Goal: Information Seeking & Learning: Learn about a topic

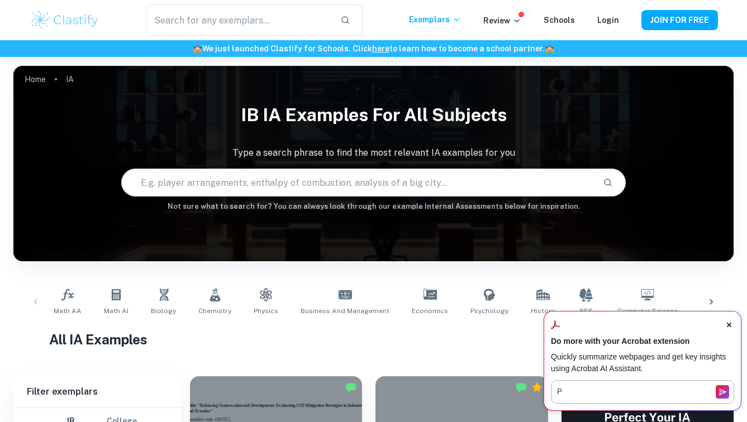
click at [731, 323] on span "Close Acrobat AI Assistant Dialog" at bounding box center [729, 325] width 10 height 10
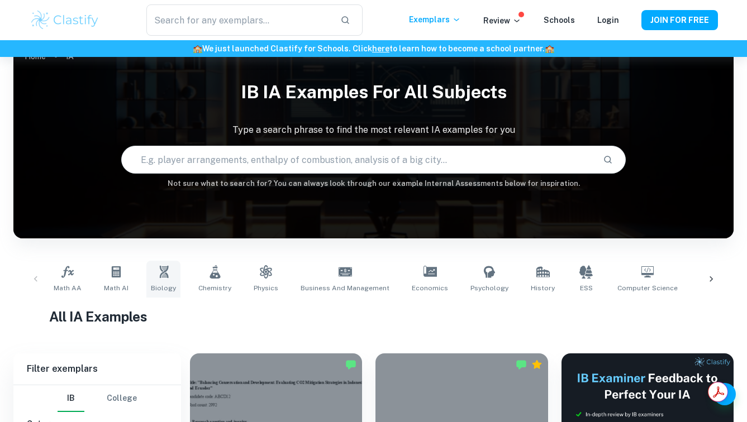
scroll to position [31, 0]
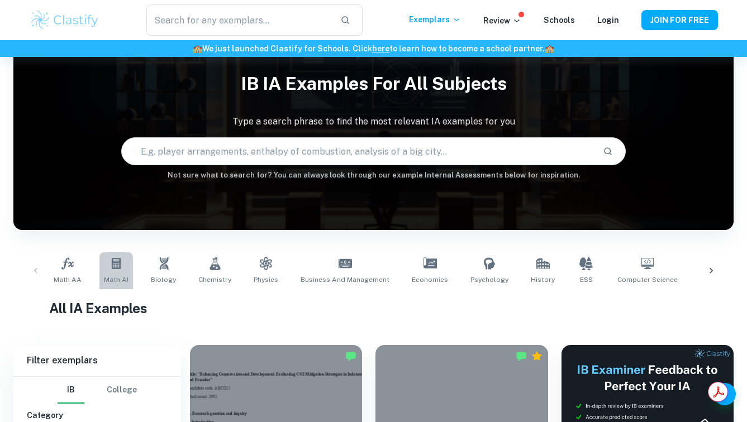
click at [123, 274] on link "Math AI" at bounding box center [116, 271] width 34 height 37
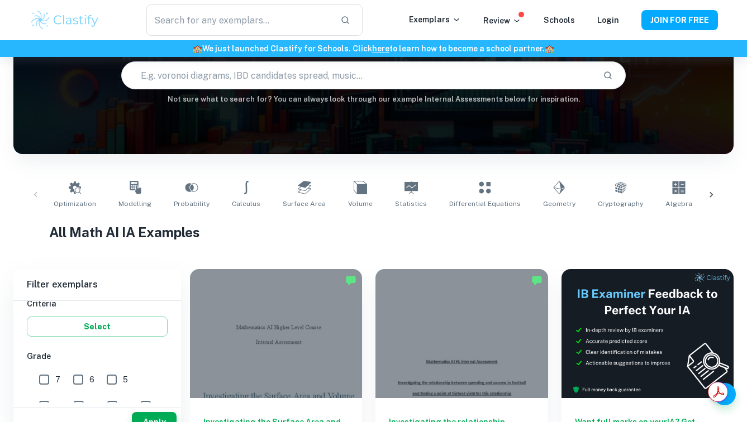
click at [253, 189] on icon at bounding box center [246, 187] width 13 height 13
type input "Calculus"
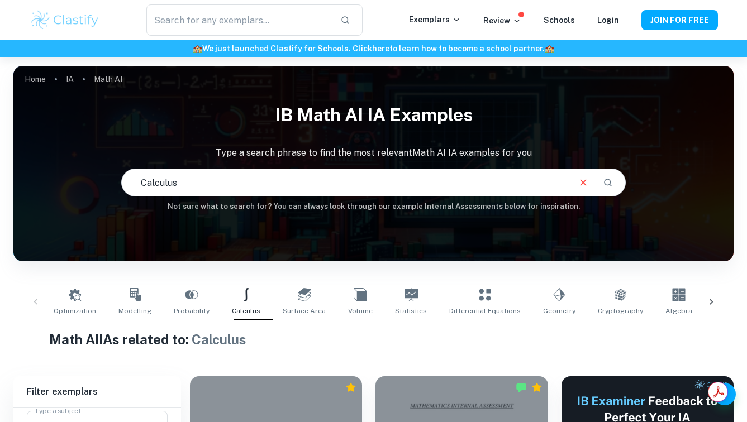
scroll to position [268, 0]
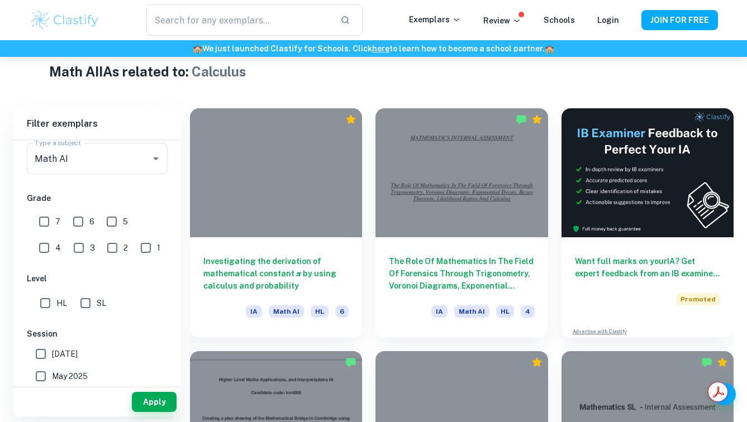
click at [369, 244] on div "The Role Of Mathematics In The Field Of Forensics Through Trigonometry, Voronoi…" at bounding box center [455, 216] width 186 height 243
click at [50, 233] on input "7" at bounding box center [44, 222] width 22 height 22
checkbox input "true"
click at [46, 315] on input "HL" at bounding box center [45, 303] width 22 height 22
checkbox input "true"
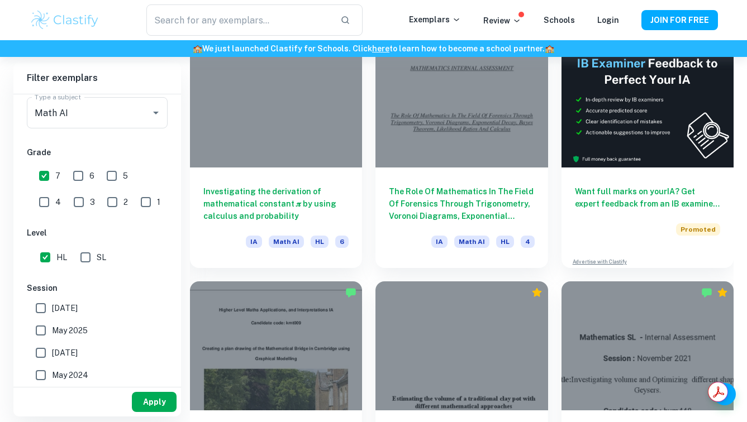
click at [156, 398] on button "Apply" at bounding box center [154, 402] width 45 height 20
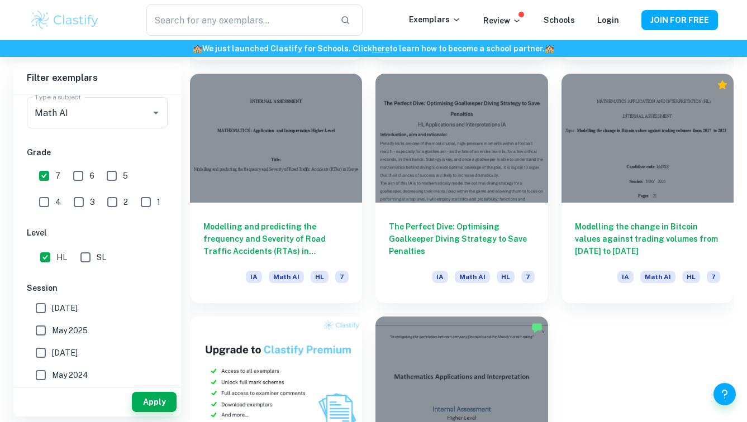
scroll to position [509, 0]
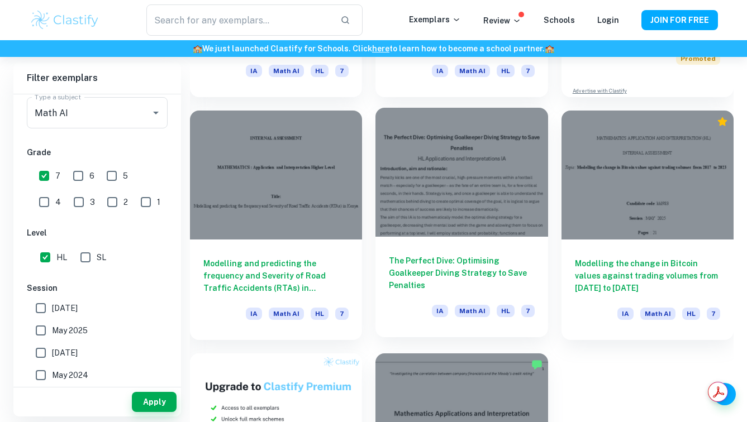
click at [418, 199] on div at bounding box center [462, 172] width 172 height 129
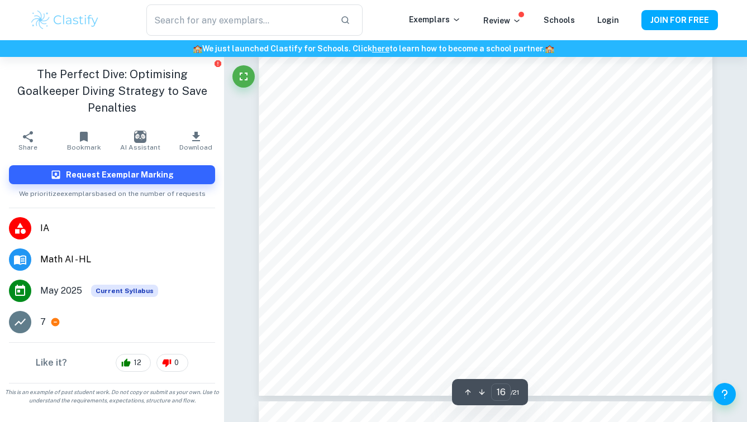
scroll to position [10304, 0]
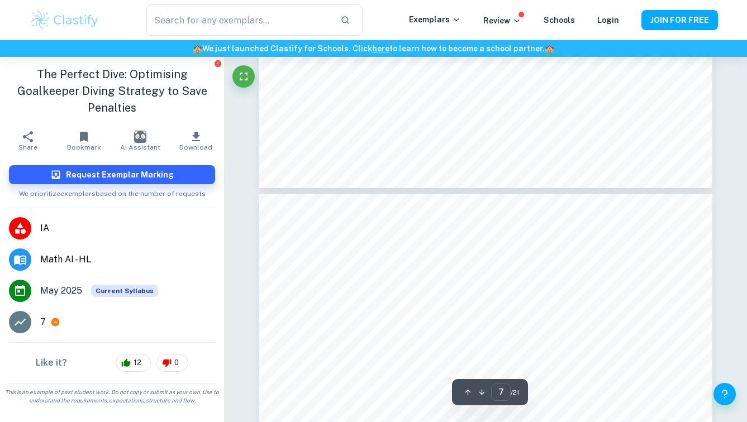
type input "6"
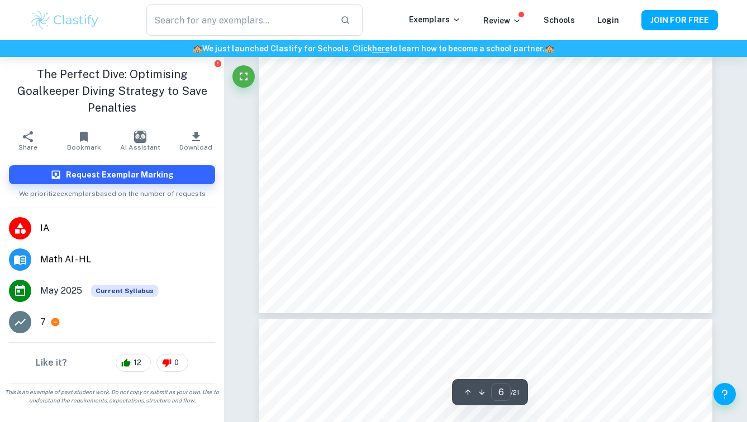
scroll to position [3774, 0]
